Goal: Information Seeking & Learning: Find specific page/section

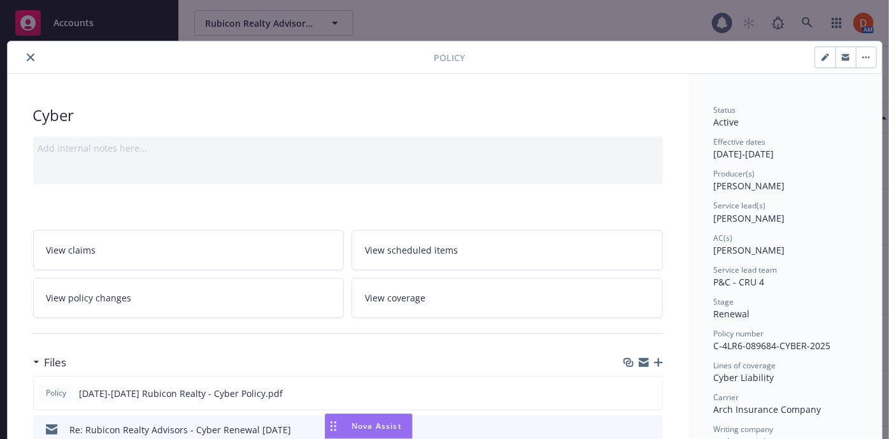
click at [27, 59] on icon "close" at bounding box center [31, 57] width 8 height 8
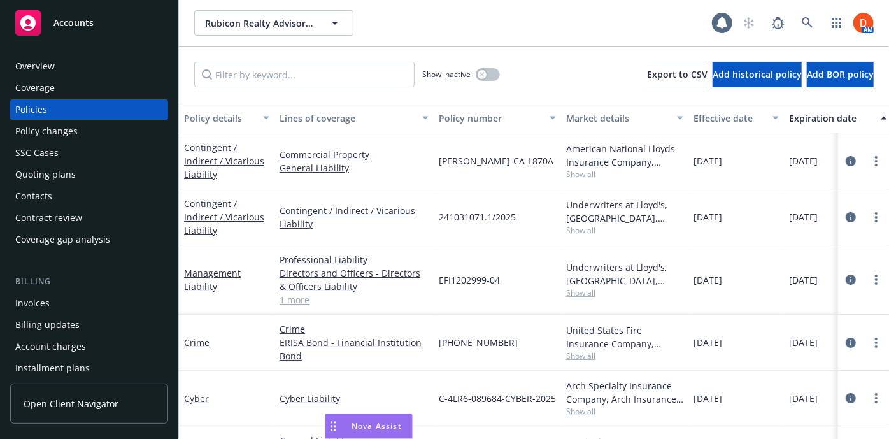
scroll to position [229, 0]
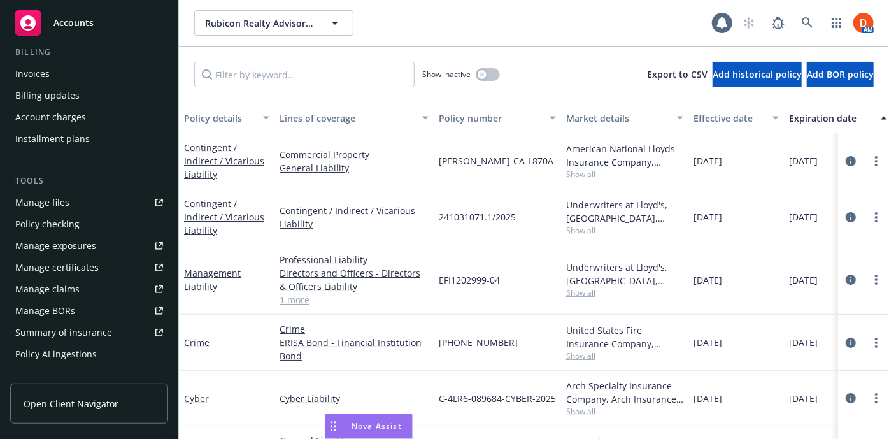
click at [119, 356] on div "Policy AI ingestions" at bounding box center [89, 354] width 148 height 20
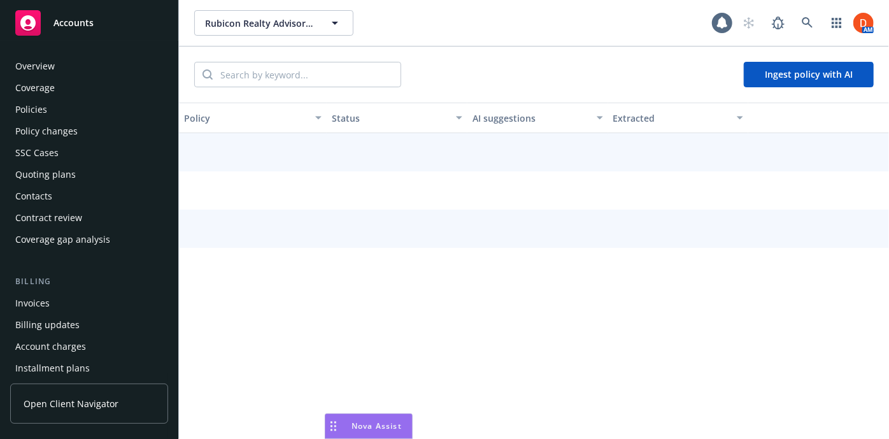
scroll to position [343, 0]
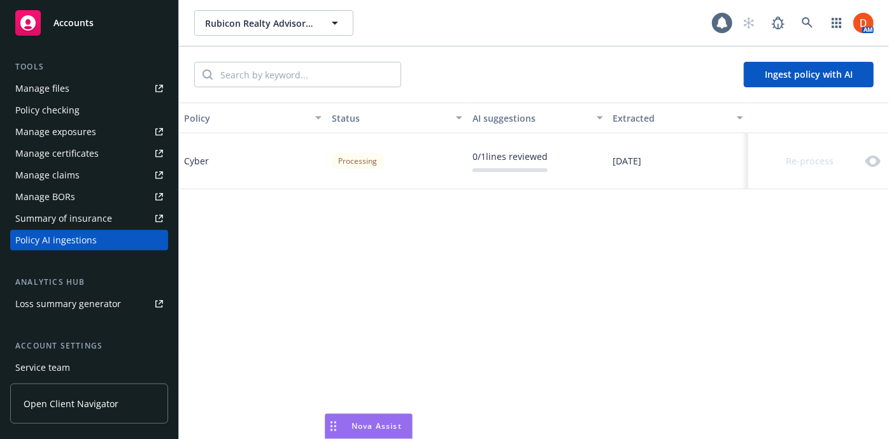
click at [335, 281] on div "Policy Status AI suggestions Extracted Cyber Processing 0 / 1 lines reviewed [D…" at bounding box center [534, 270] width 710 height 336
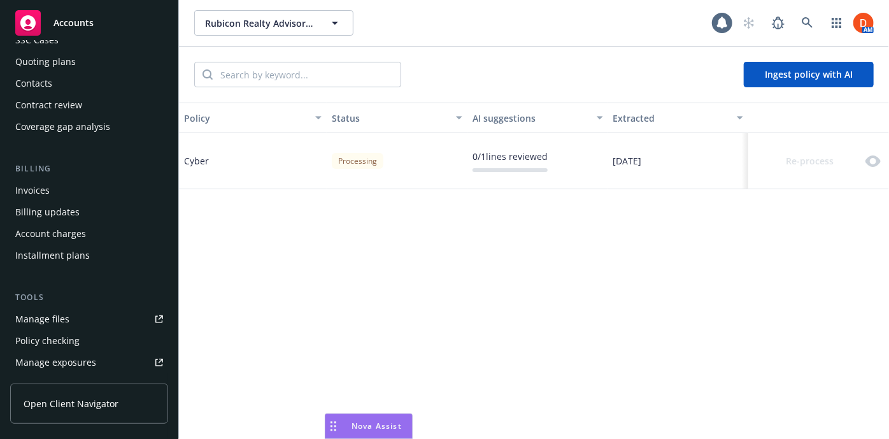
scroll to position [0, 0]
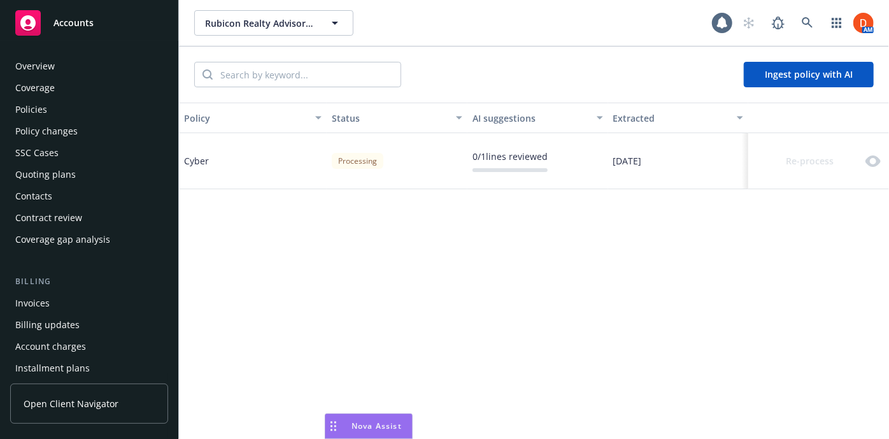
click at [110, 106] on div "Policies" at bounding box center [89, 109] width 148 height 20
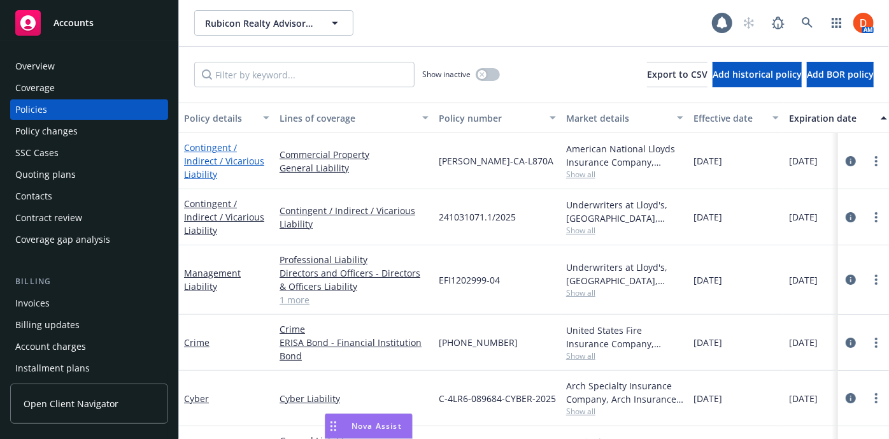
click at [206, 158] on link "Contingent / Indirect / Vicarious Liability" at bounding box center [224, 160] width 80 height 39
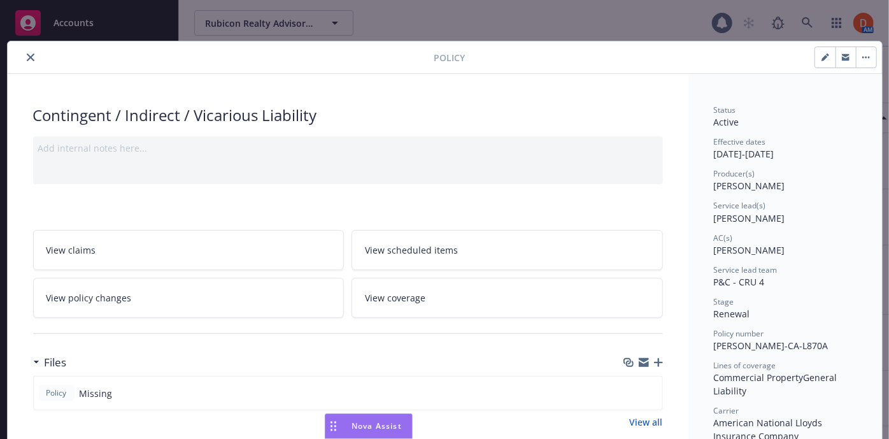
click at [406, 297] on span "View coverage" at bounding box center [395, 297] width 60 height 13
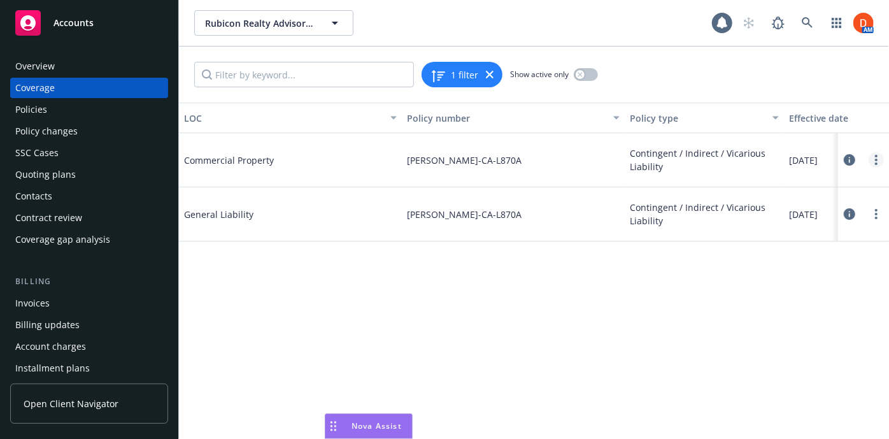
click at [876, 160] on circle "more" at bounding box center [876, 159] width 3 height 3
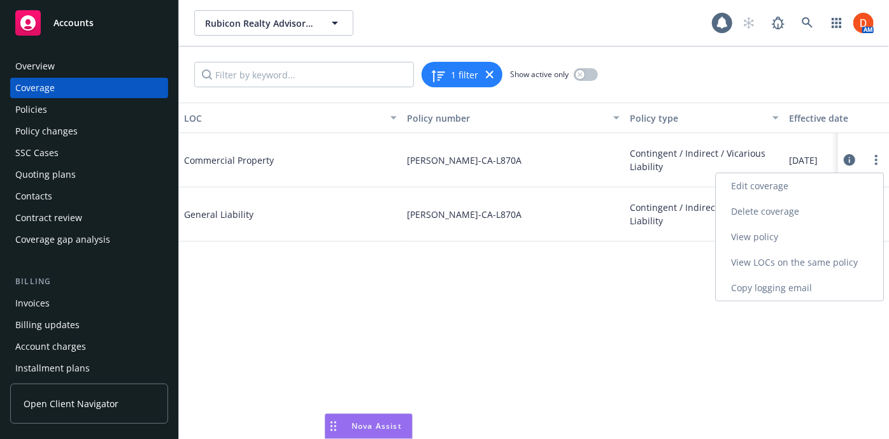
click at [834, 230] on link "View policy" at bounding box center [798, 236] width 167 height 25
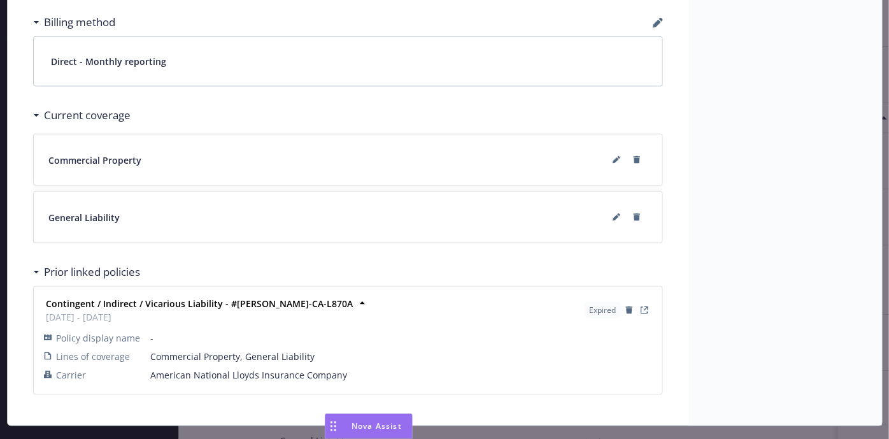
scroll to position [796, 0]
click at [606, 160] on button at bounding box center [616, 160] width 20 height 20
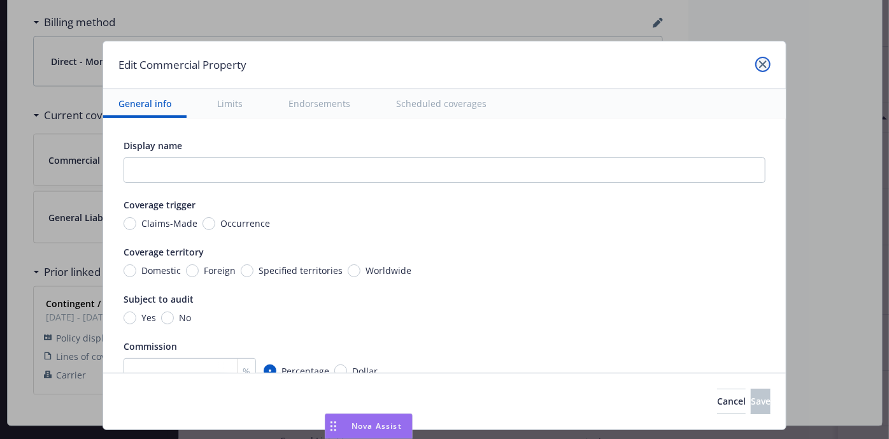
click at [757, 70] on link "close" at bounding box center [762, 64] width 15 height 15
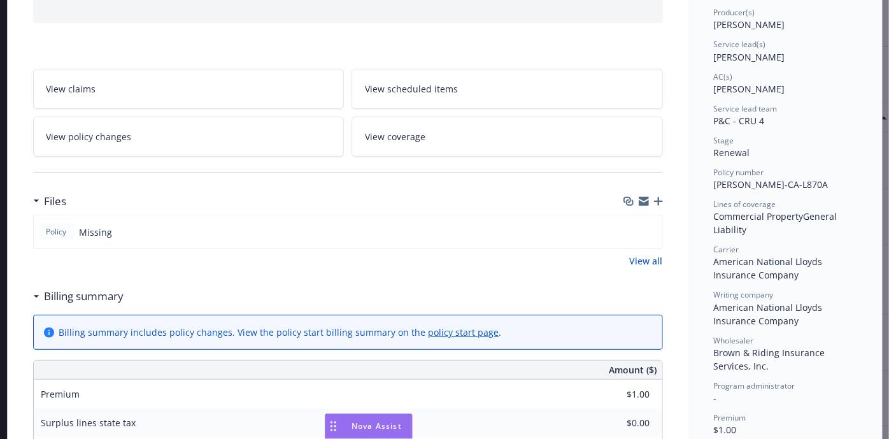
scroll to position [0, 0]
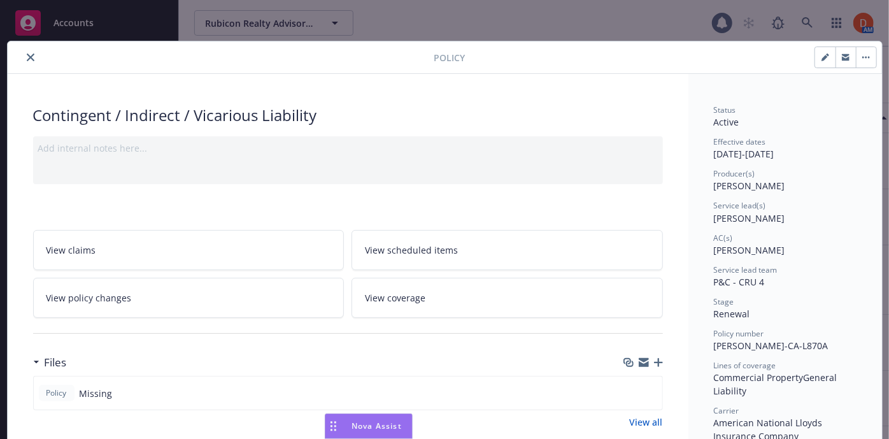
click at [27, 55] on icon "close" at bounding box center [31, 57] width 8 height 8
